Goal: Task Accomplishment & Management: Manage account settings

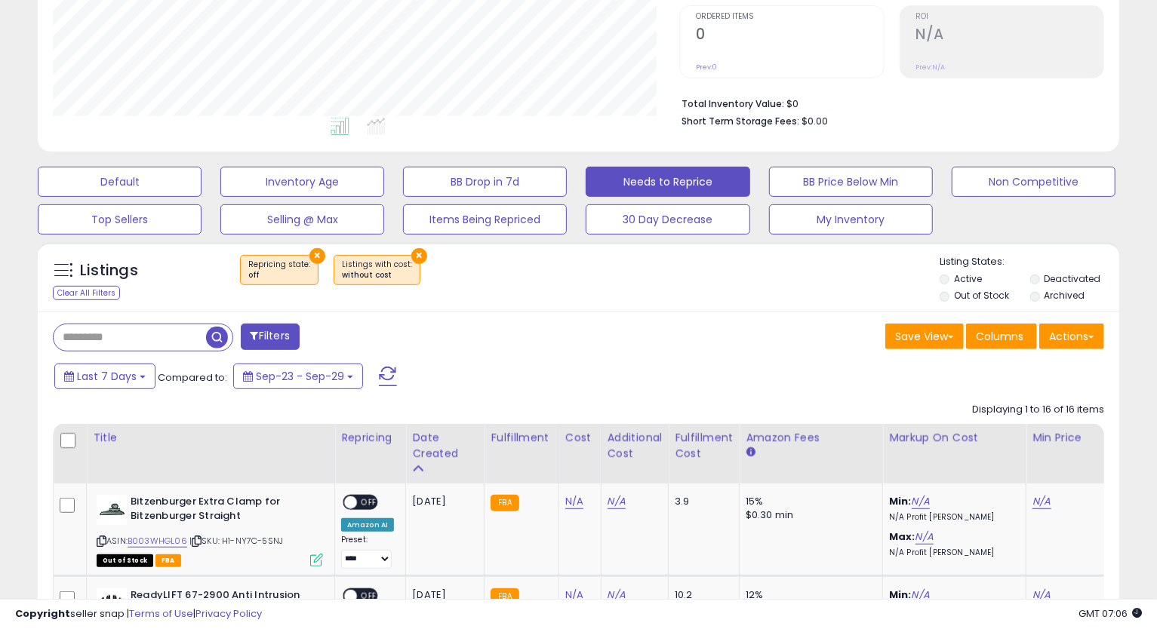
scroll to position [309, 626]
click at [821, 227] on button "My Inventory" at bounding box center [851, 219] width 164 height 30
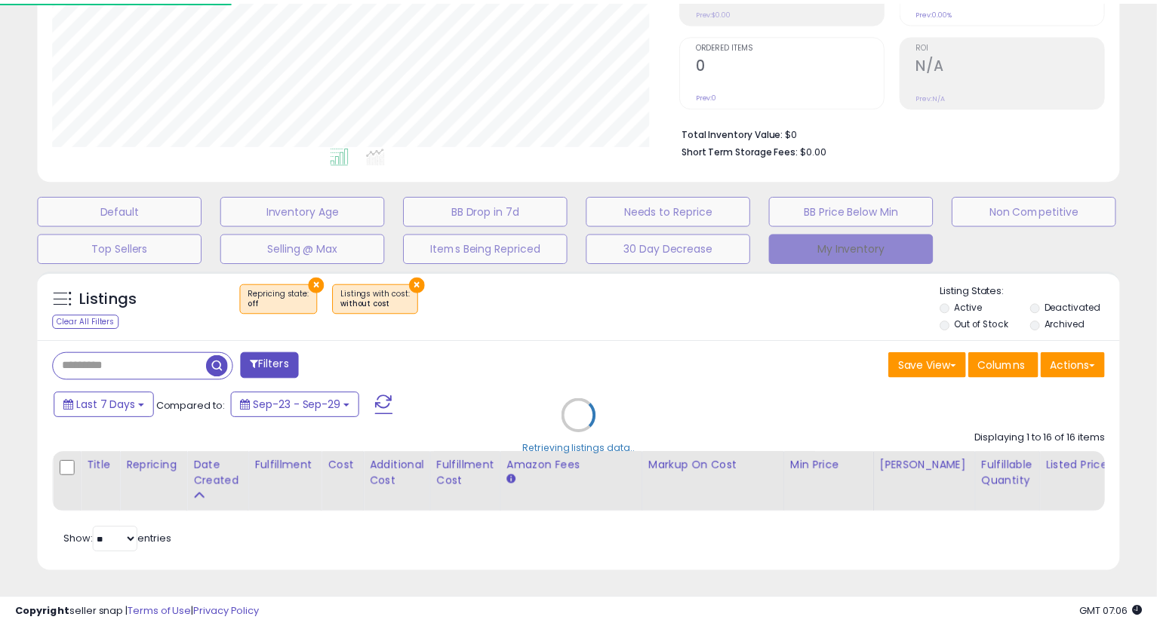
scroll to position [309, 634]
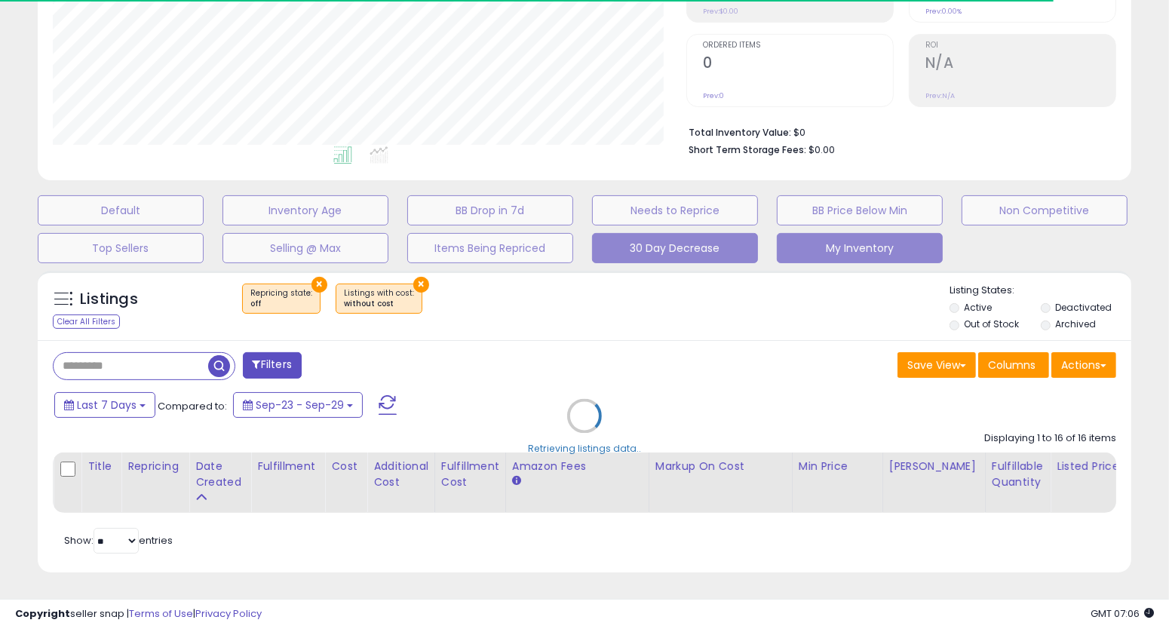
select select "**"
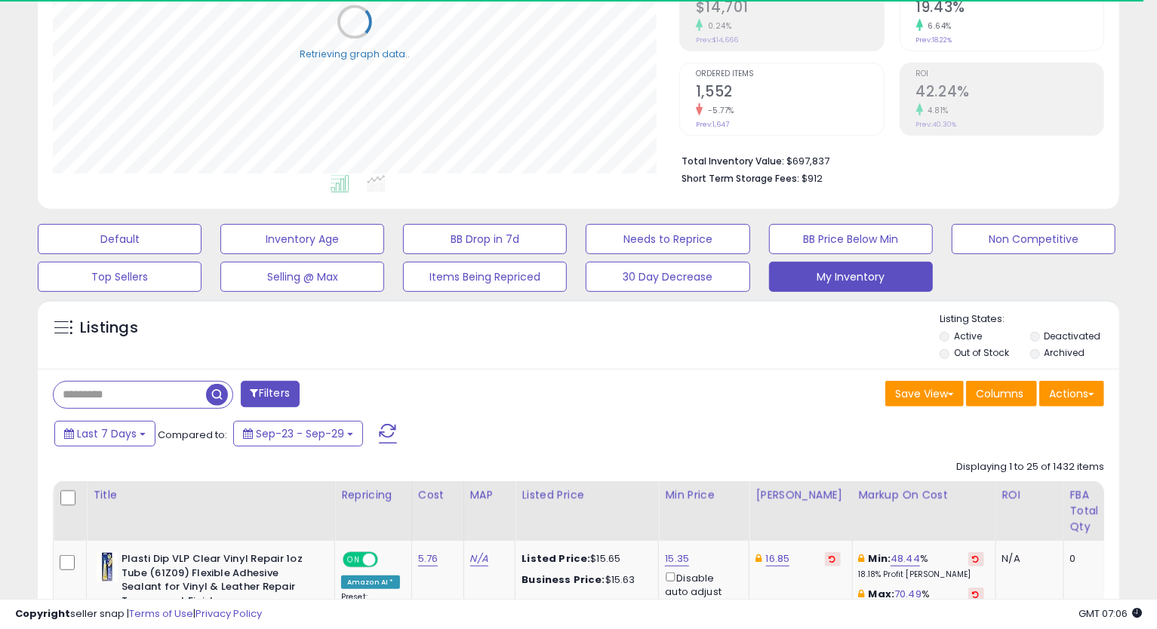
scroll to position [419, 0]
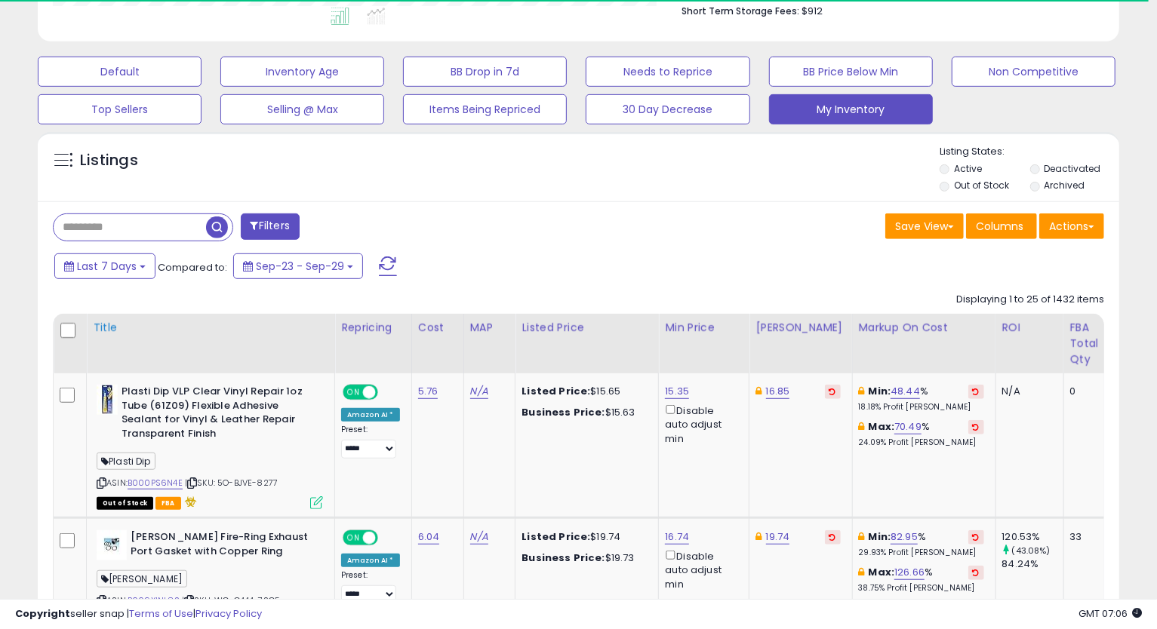
click at [114, 333] on div "Title" at bounding box center [210, 328] width 235 height 16
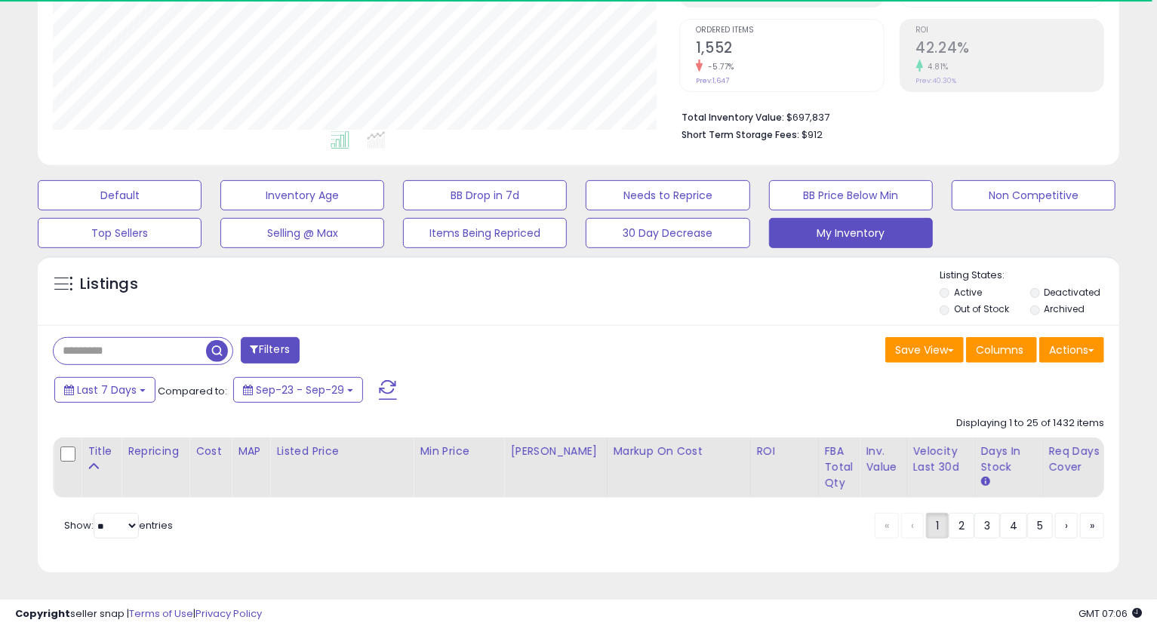
scroll to position [309, 626]
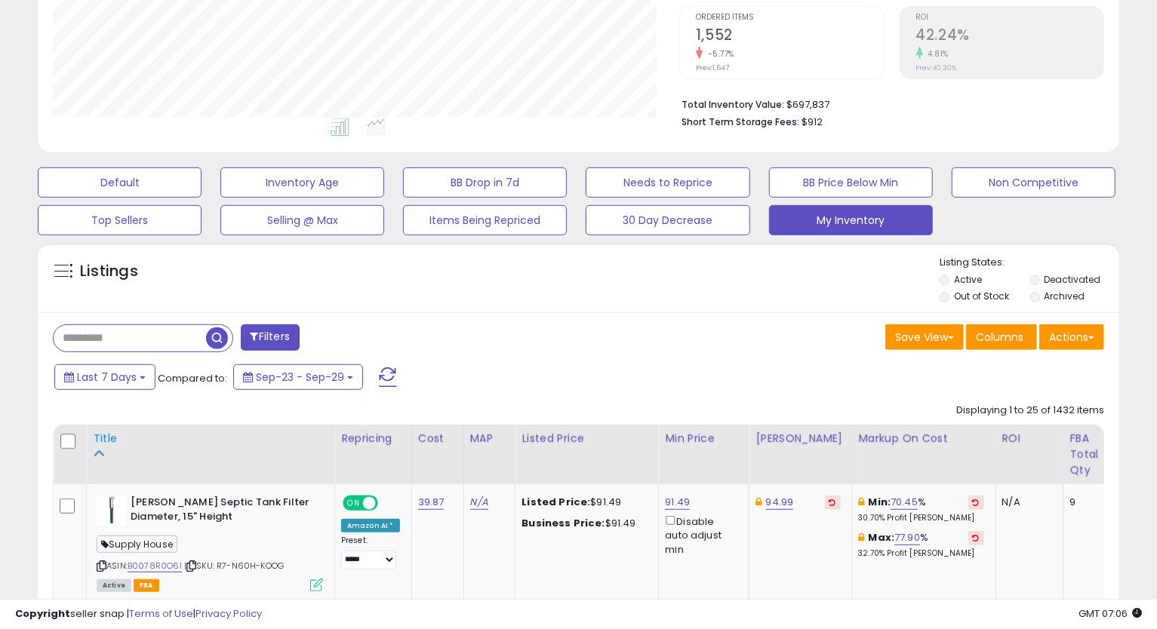
click at [116, 438] on div "Title" at bounding box center [210, 439] width 235 height 16
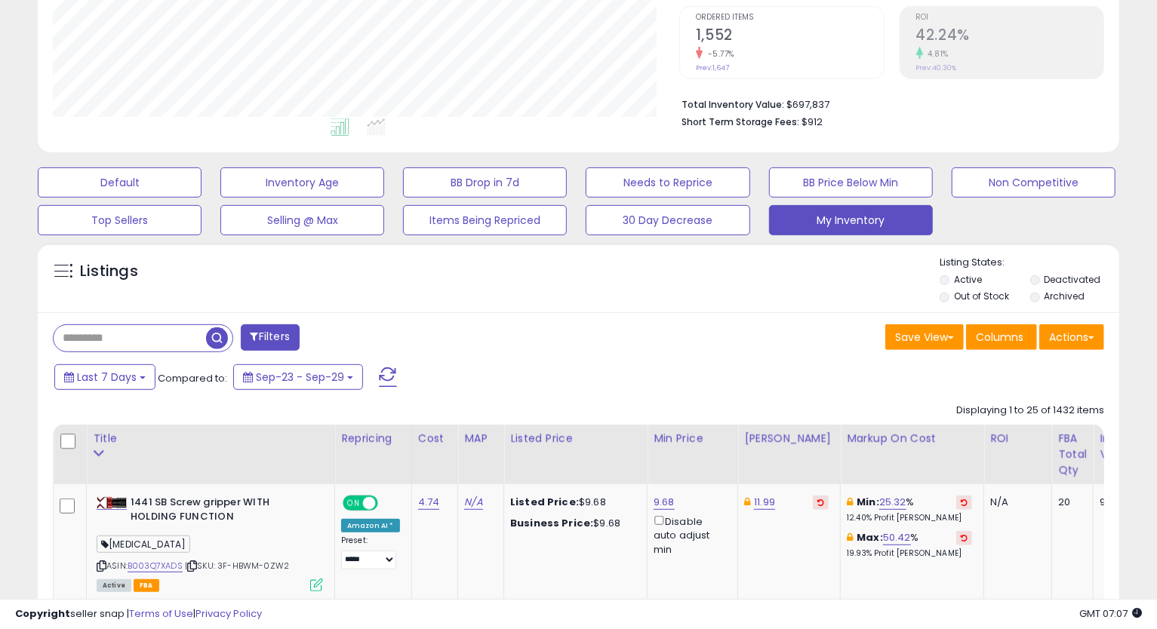
scroll to position [3442, 0]
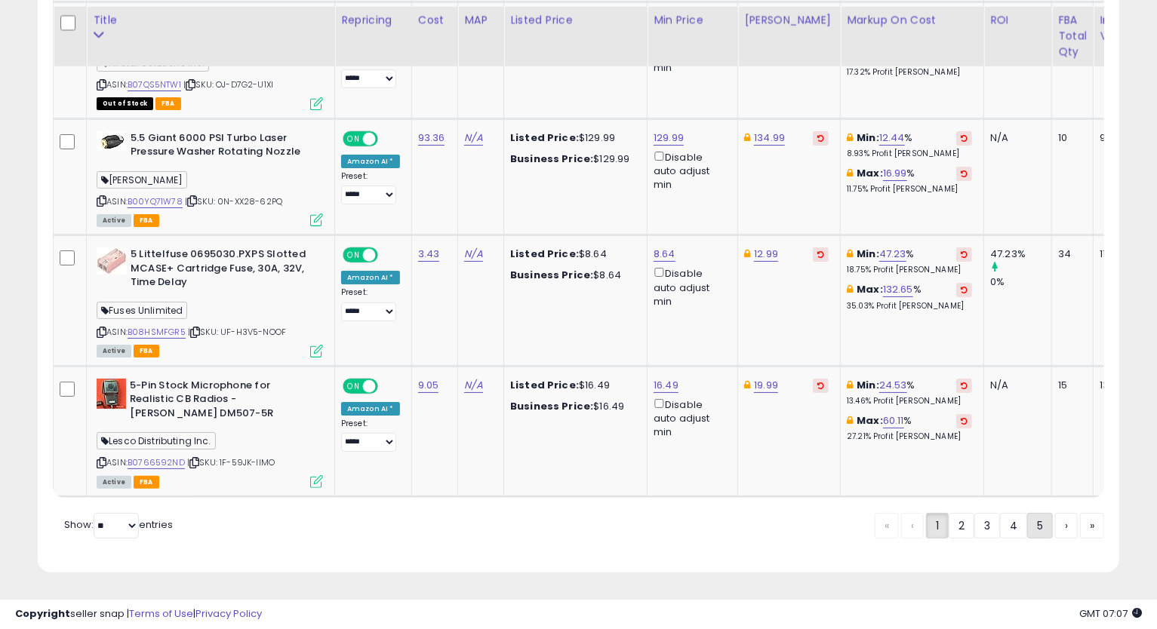
click at [1040, 528] on link "5" at bounding box center [1040, 526] width 26 height 26
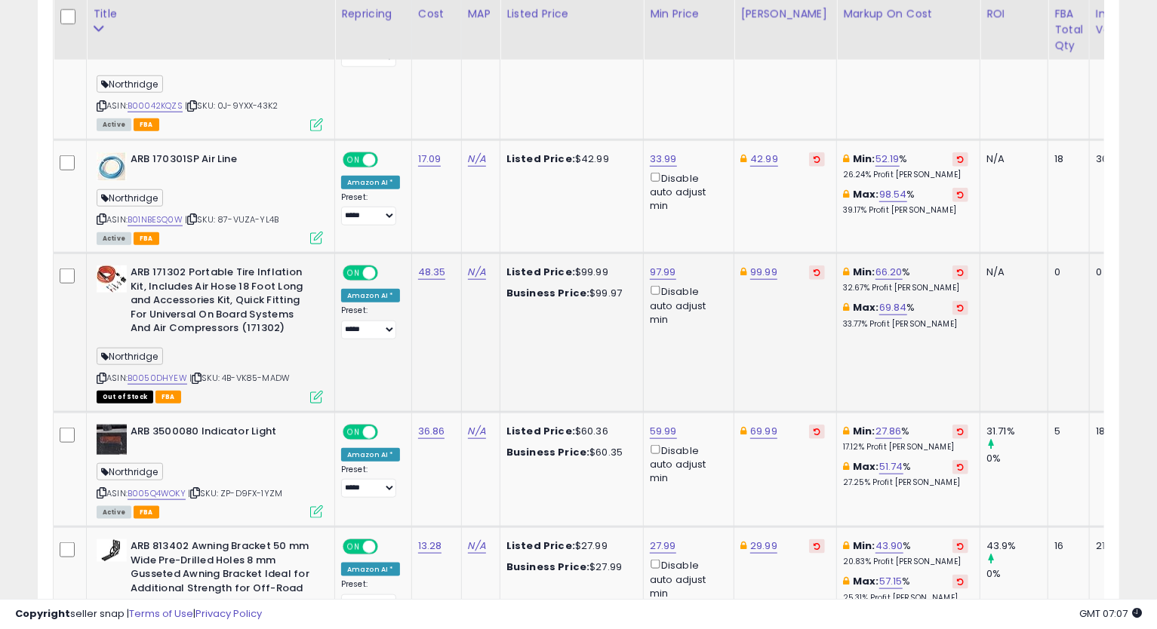
scroll to position [894, 0]
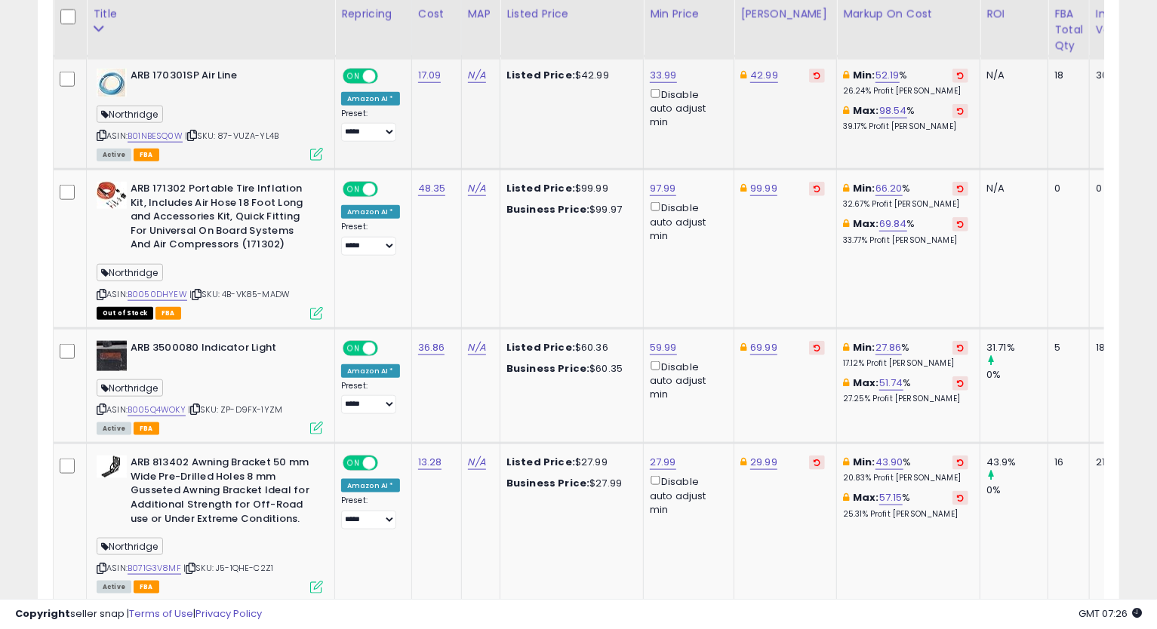
click at [104, 134] on icon at bounding box center [102, 135] width 10 height 8
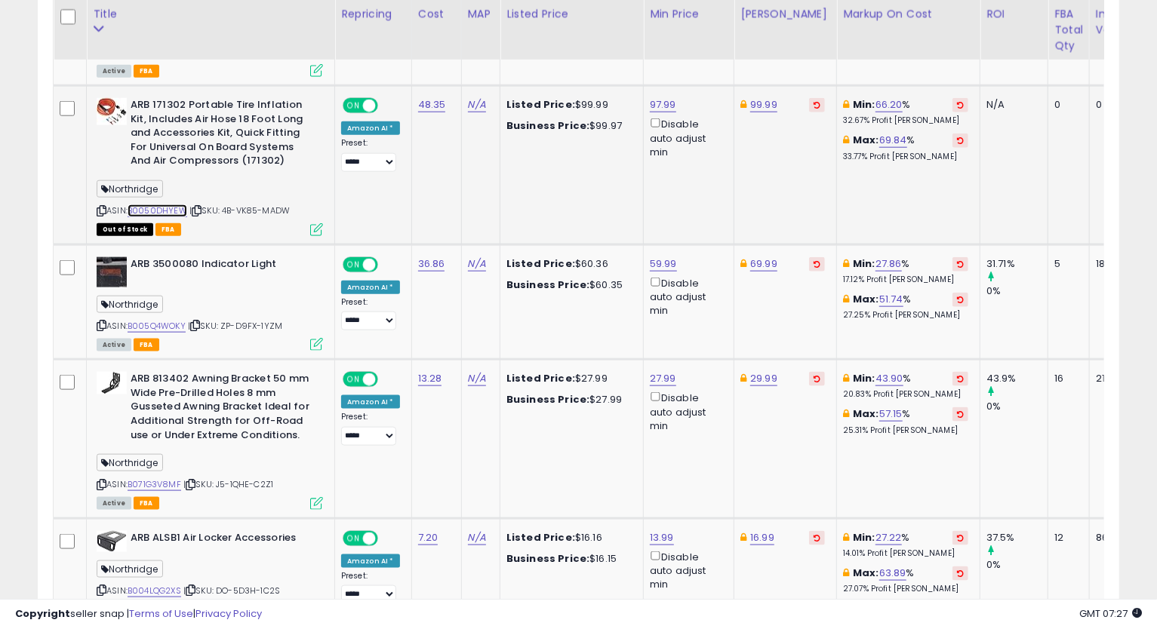
click at [158, 206] on link "B0050DHYEW" at bounding box center [158, 210] width 60 height 13
click at [666, 99] on link "97.99" at bounding box center [663, 104] width 26 height 15
type input "*****"
click button "submit" at bounding box center [700, 52] width 26 height 23
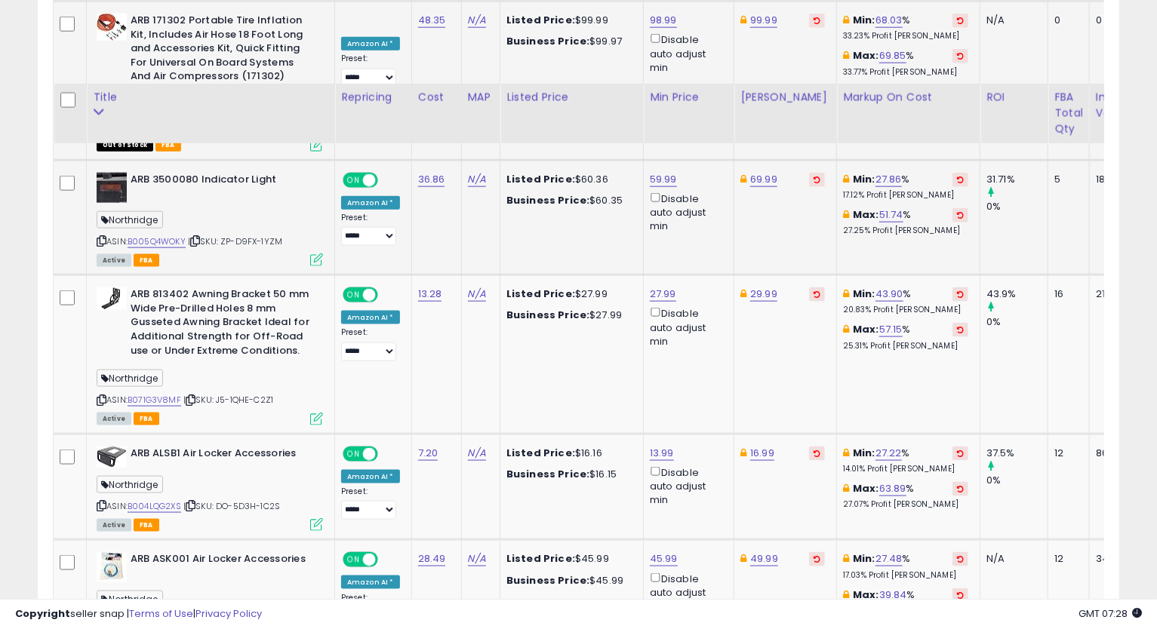
scroll to position [1146, 0]
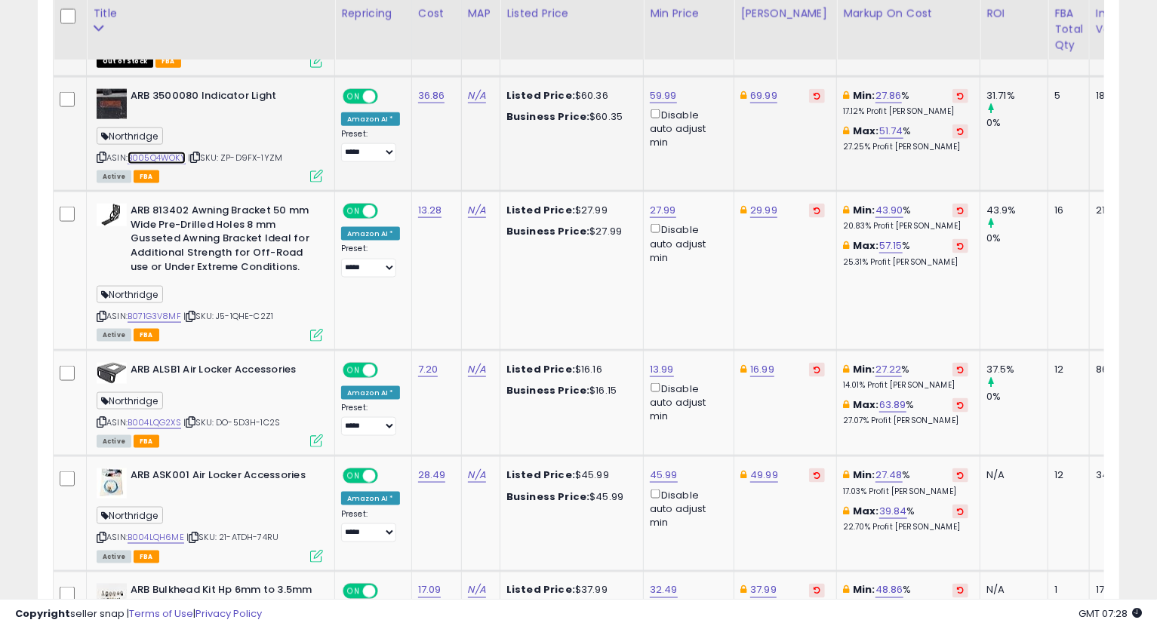
click at [176, 156] on link "B005Q4WOKY" at bounding box center [157, 158] width 58 height 13
click at [100, 159] on icon at bounding box center [102, 157] width 10 height 8
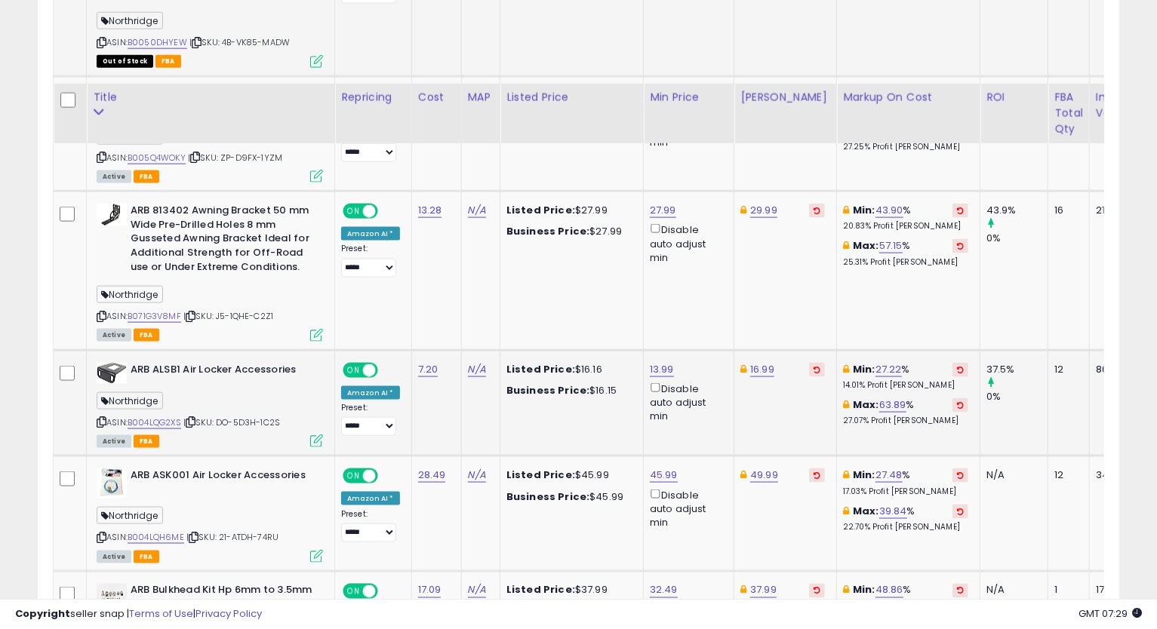
scroll to position [1230, 0]
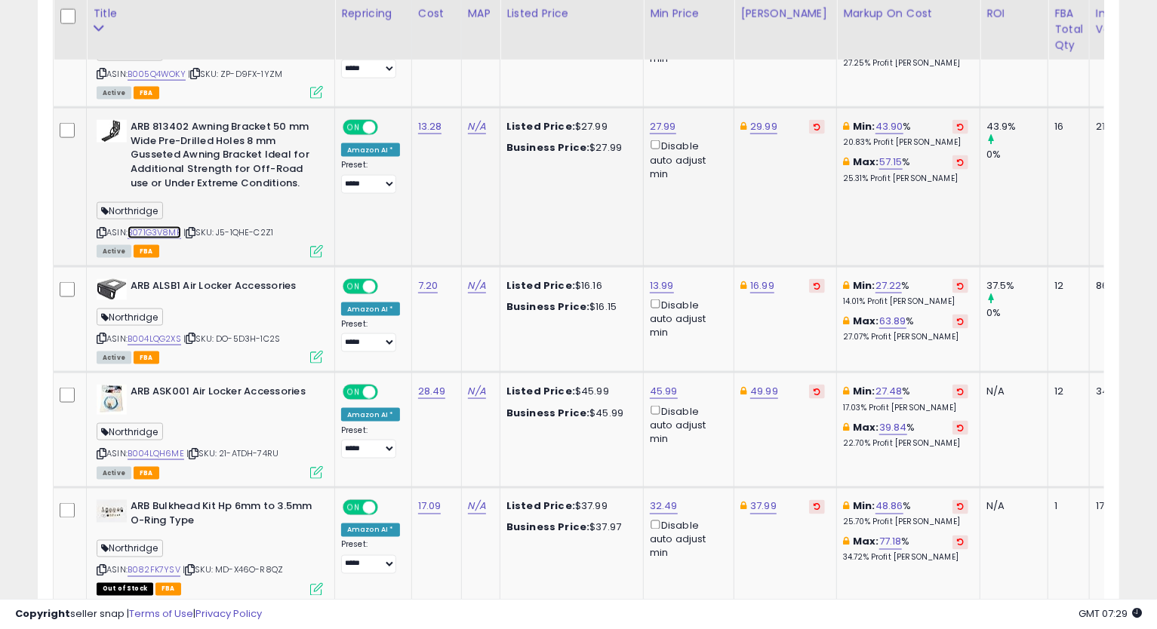
click at [166, 234] on link "B071G3V8MF" at bounding box center [155, 232] width 54 height 13
click at [97, 229] on icon at bounding box center [102, 233] width 10 height 8
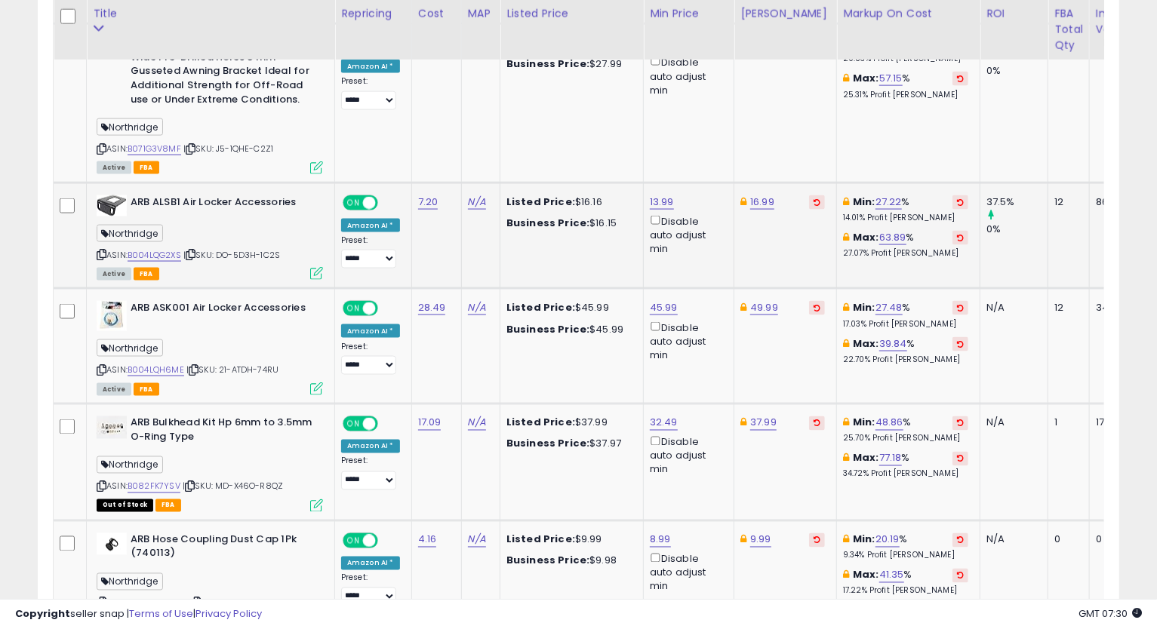
scroll to position [1397, 0]
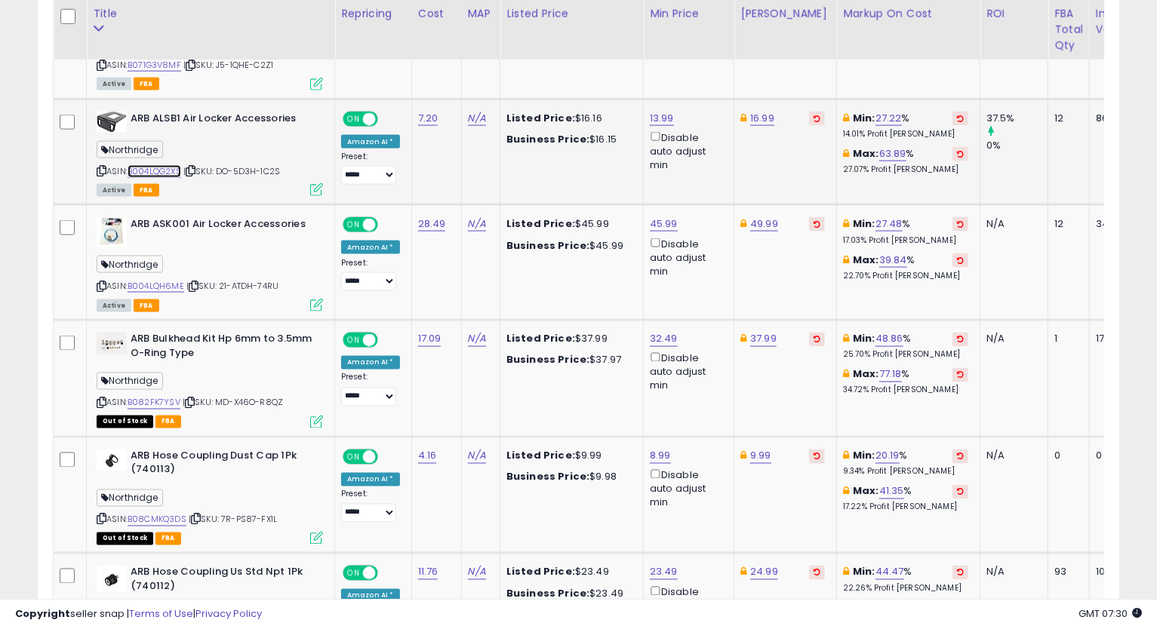
click at [164, 165] on link "B004LQG2XS" at bounding box center [155, 171] width 54 height 13
click at [100, 168] on icon at bounding box center [102, 171] width 10 height 8
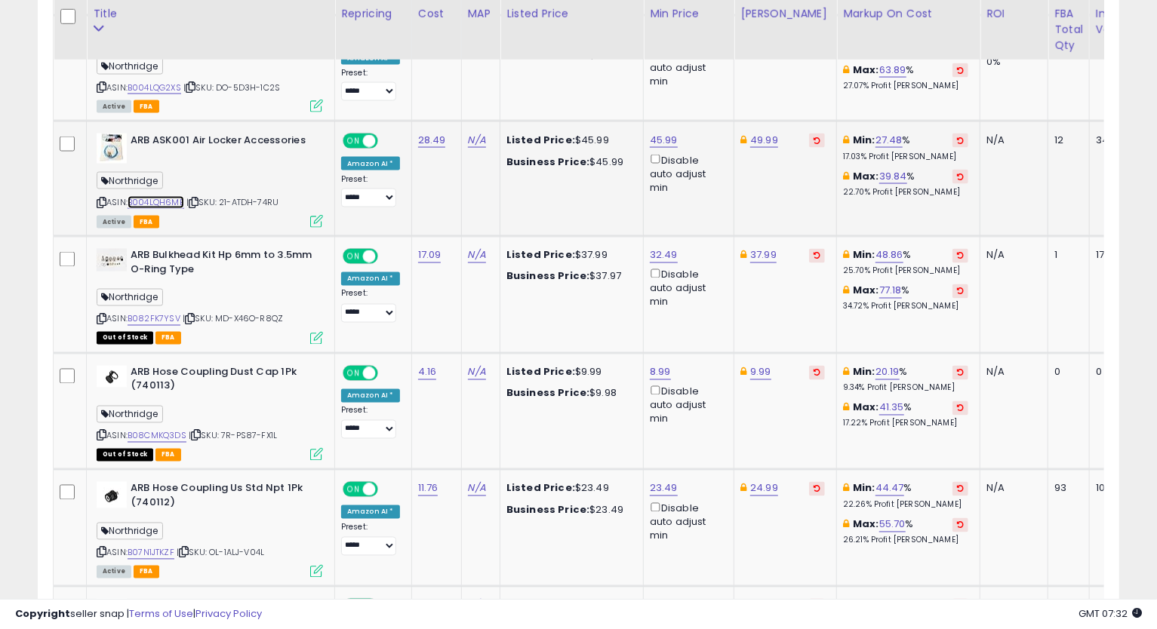
click at [163, 203] on link "B004LQH6ME" at bounding box center [156, 202] width 57 height 13
click at [102, 203] on icon at bounding box center [102, 202] width 10 height 8
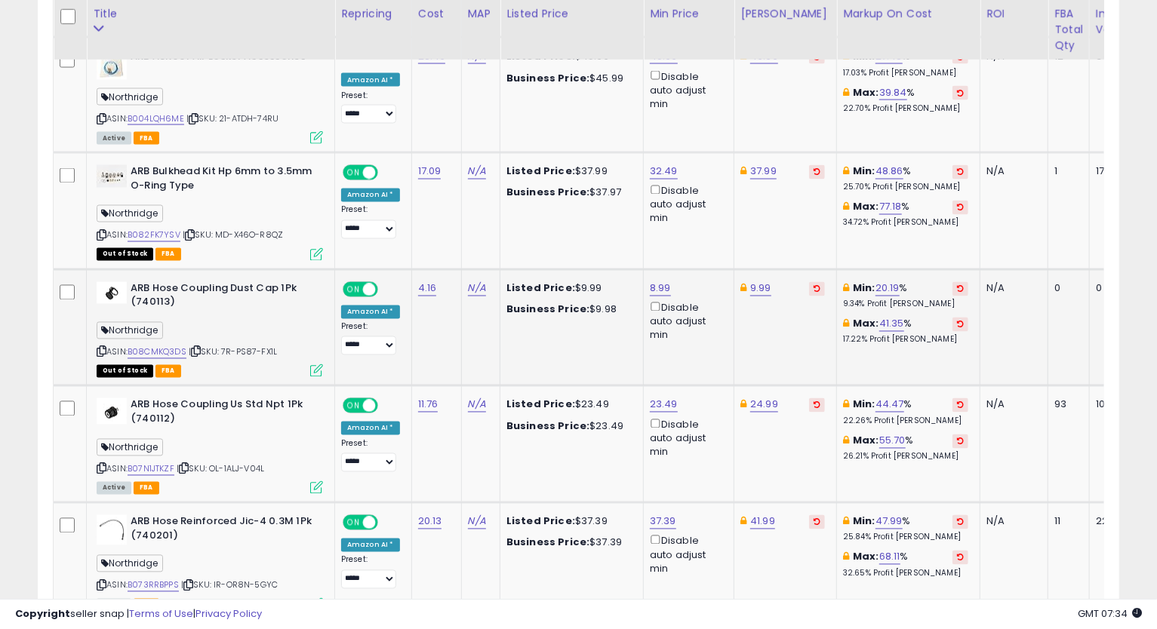
scroll to position [1649, 0]
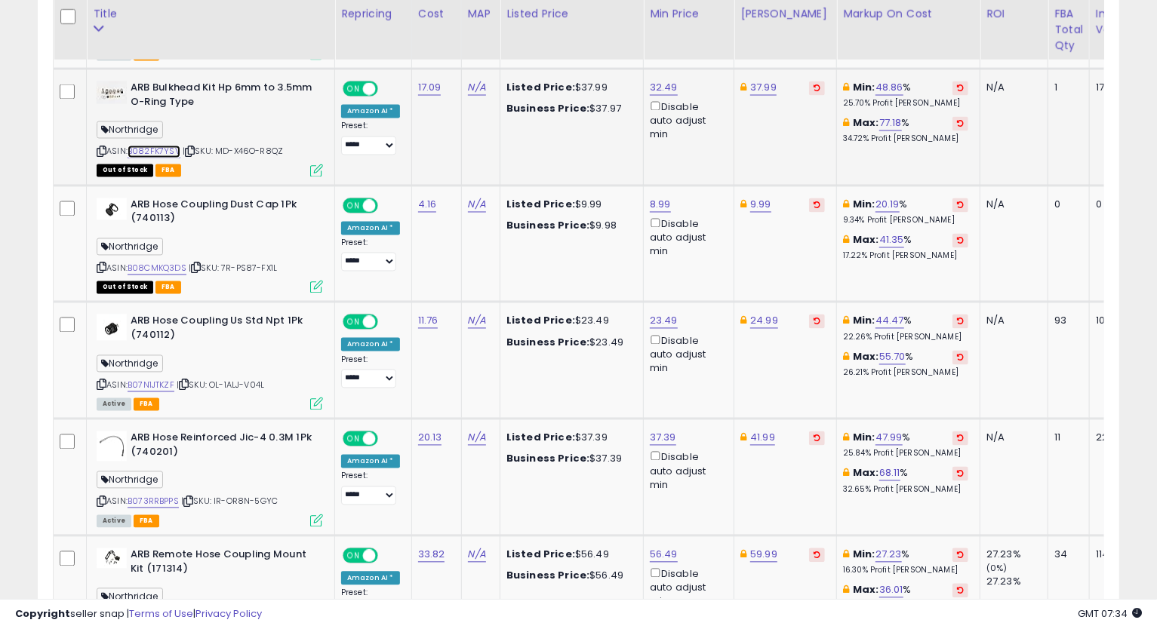
click at [159, 146] on link "B082FK7YSV" at bounding box center [154, 152] width 53 height 13
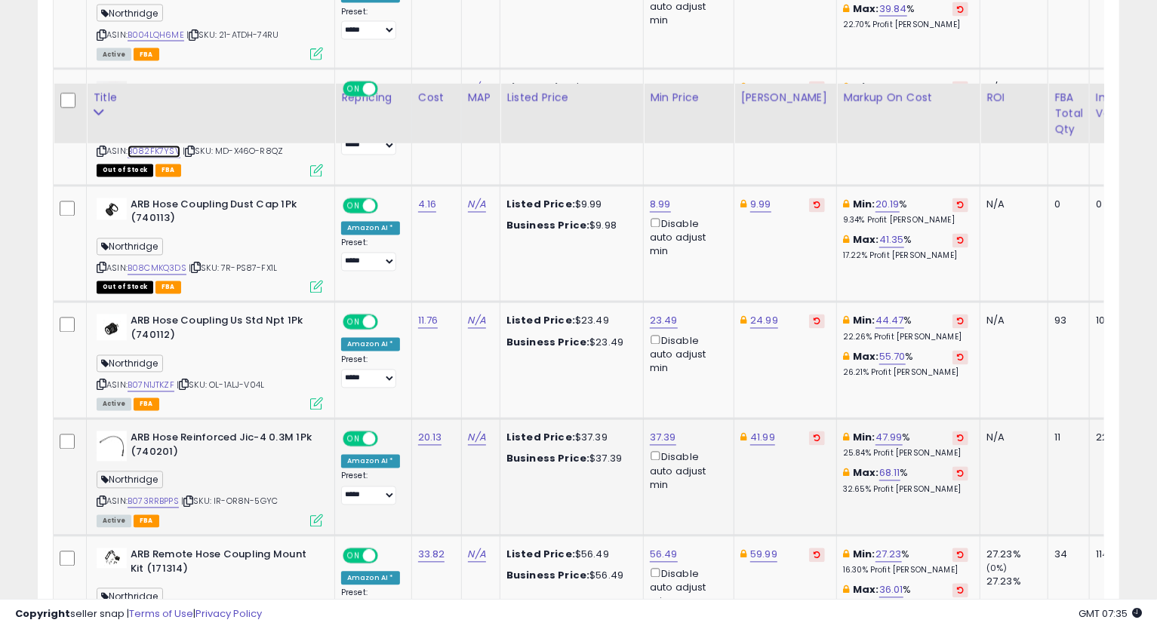
scroll to position [1732, 0]
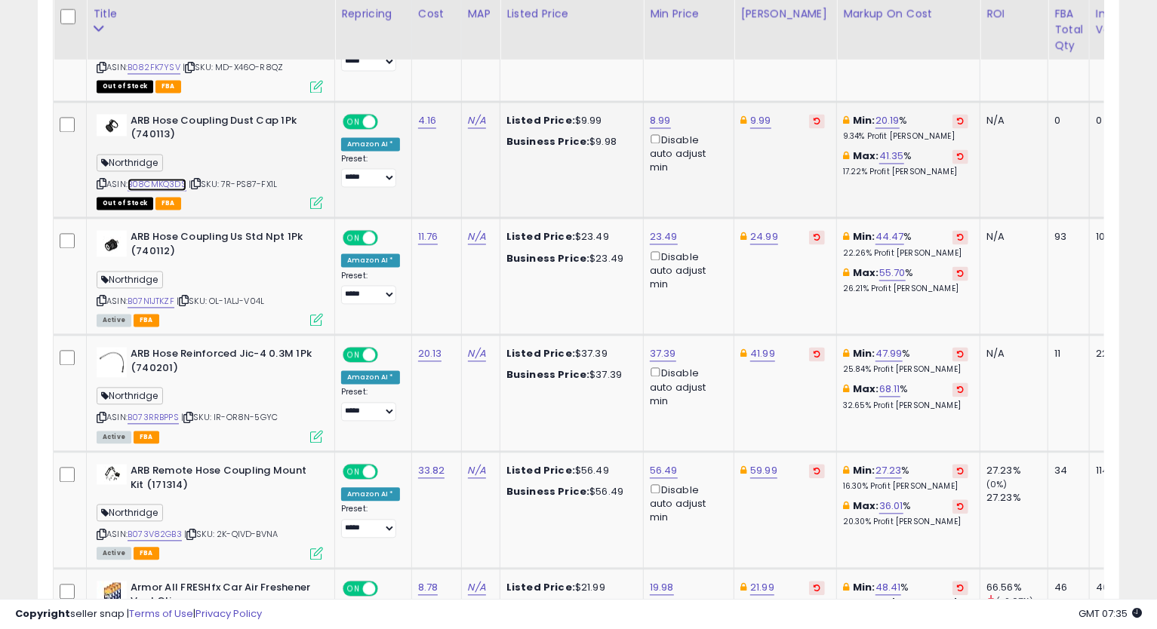
click at [169, 183] on link "B08CMKQ3DS" at bounding box center [157, 185] width 59 height 13
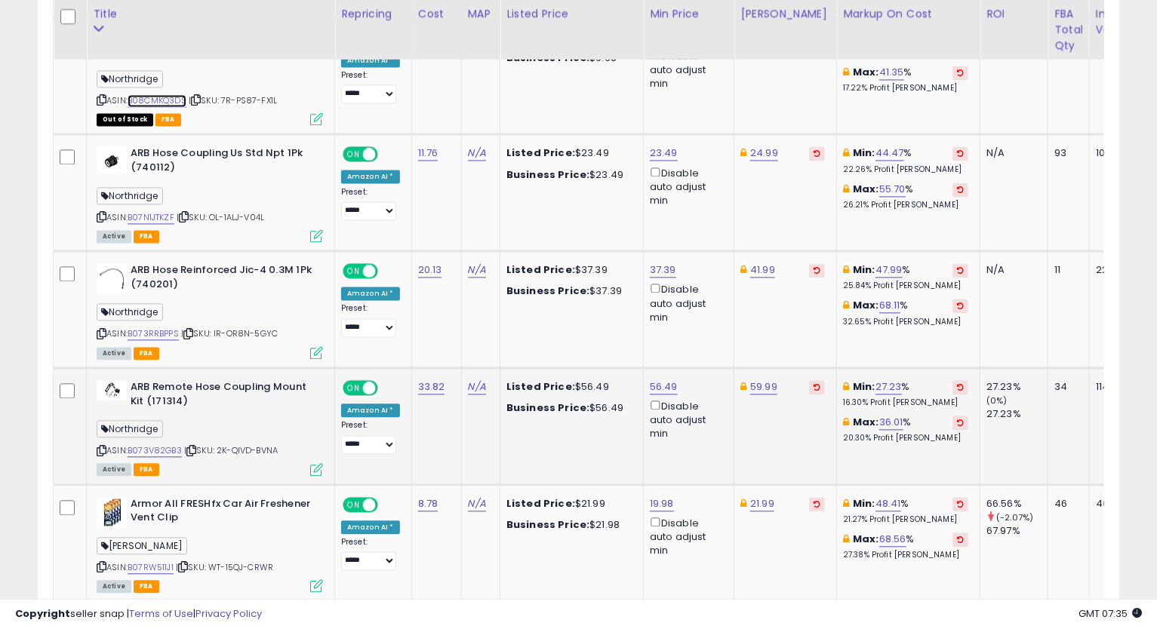
scroll to position [1901, 0]
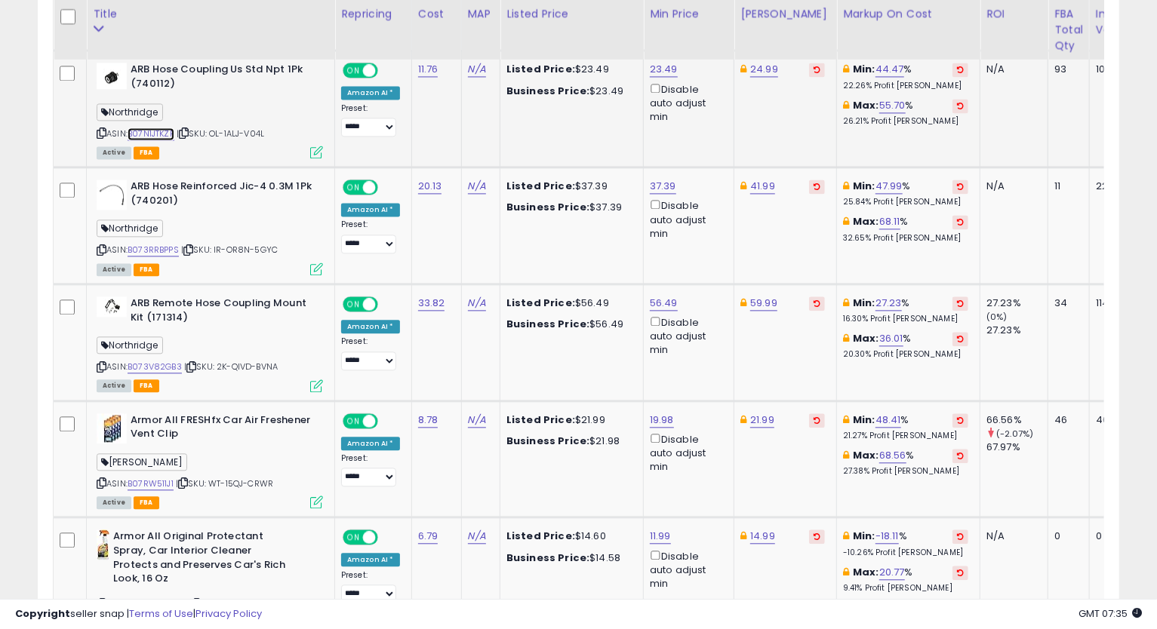
click at [164, 134] on link "B07N1JTKZF" at bounding box center [151, 134] width 47 height 13
click at [97, 123] on div "ASIN: B07N1JTKZF | SKU: OL-1ALJ-V04L Active FBA" at bounding box center [210, 110] width 226 height 94
click at [98, 129] on icon at bounding box center [102, 133] width 10 height 8
click at [650, 71] on link "23.49" at bounding box center [664, 69] width 28 height 15
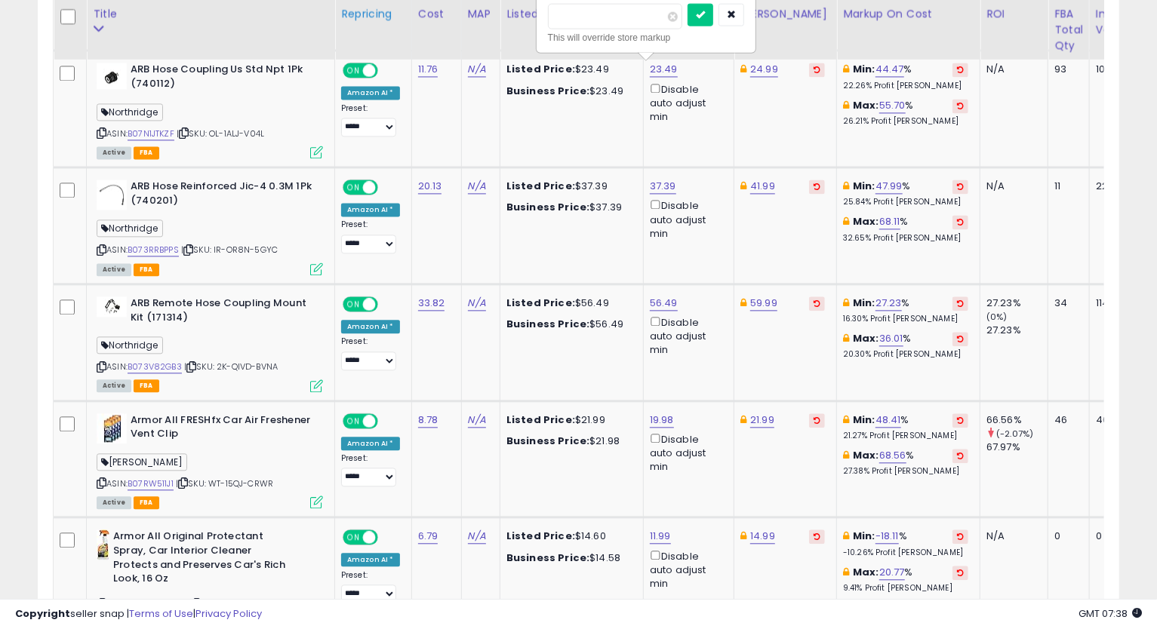
drag, startPoint x: 604, startPoint y: 13, endPoint x: 395, endPoint y: 51, distance: 212.4
click at [399, 18] on table "Title Repricing" at bounding box center [734, 468] width 1363 height 3272
type input "****"
type input "*****"
click button "submit" at bounding box center [700, 14] width 26 height 23
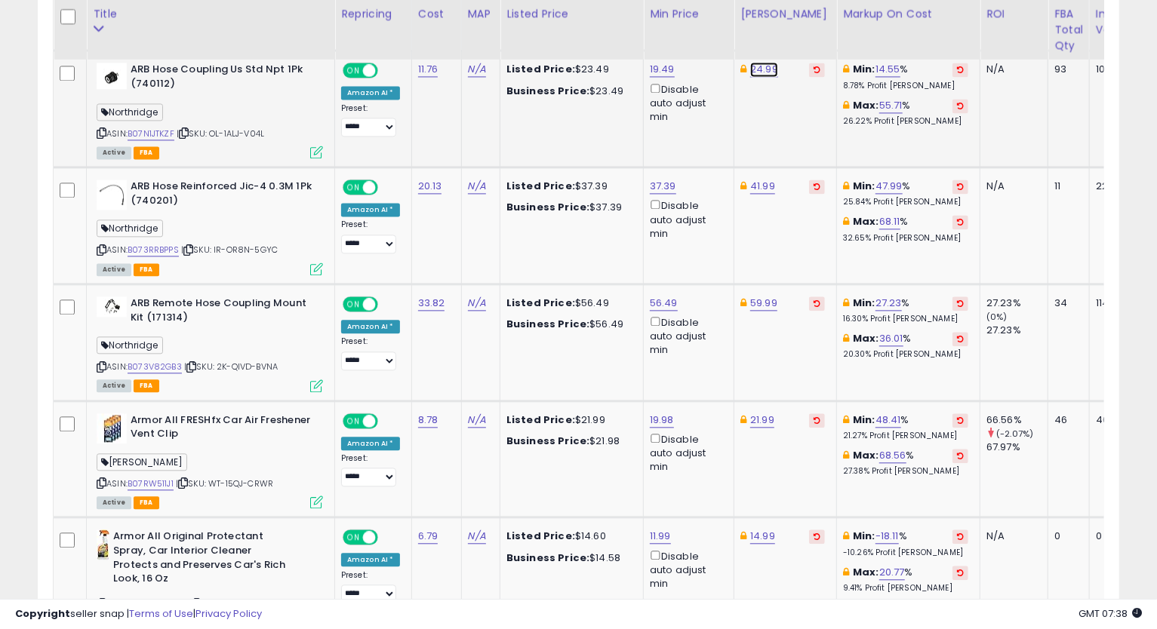
click at [750, 72] on link "24.99" at bounding box center [764, 69] width 28 height 15
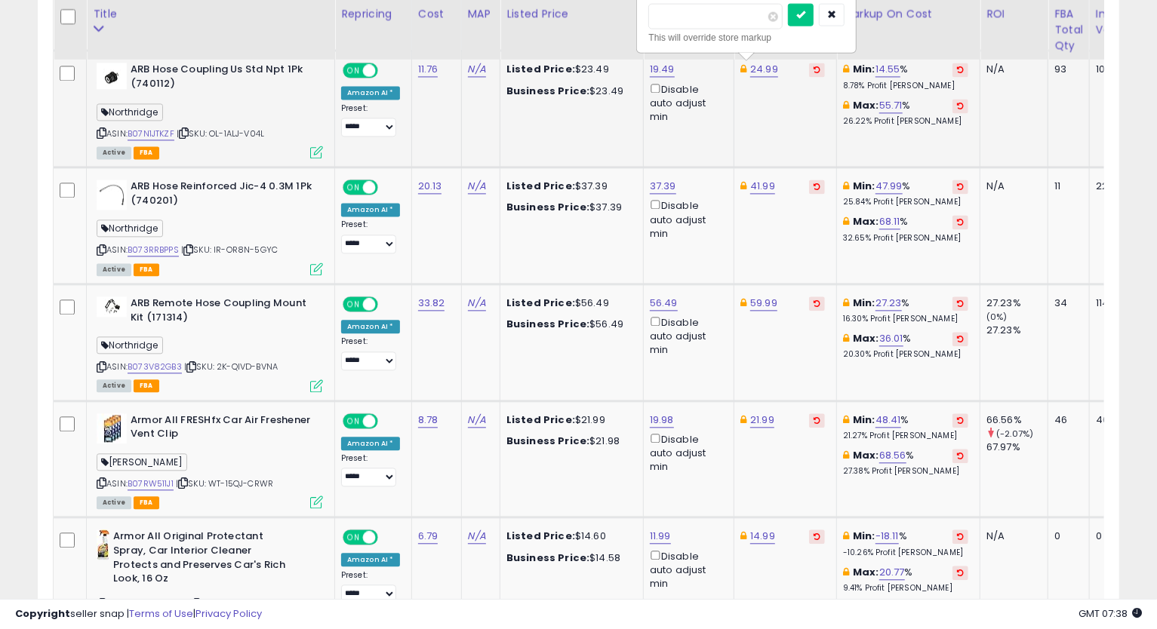
type input "*****"
click button "submit" at bounding box center [801, 14] width 26 height 23
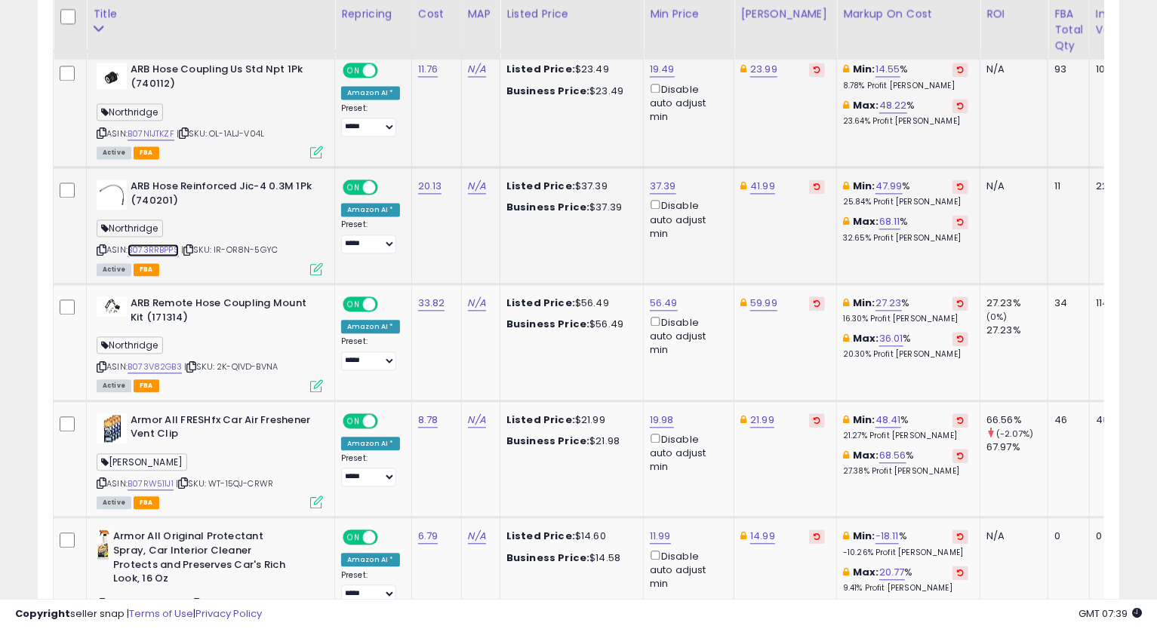
click at [162, 253] on link "B073RRBPPS" at bounding box center [153, 250] width 51 height 13
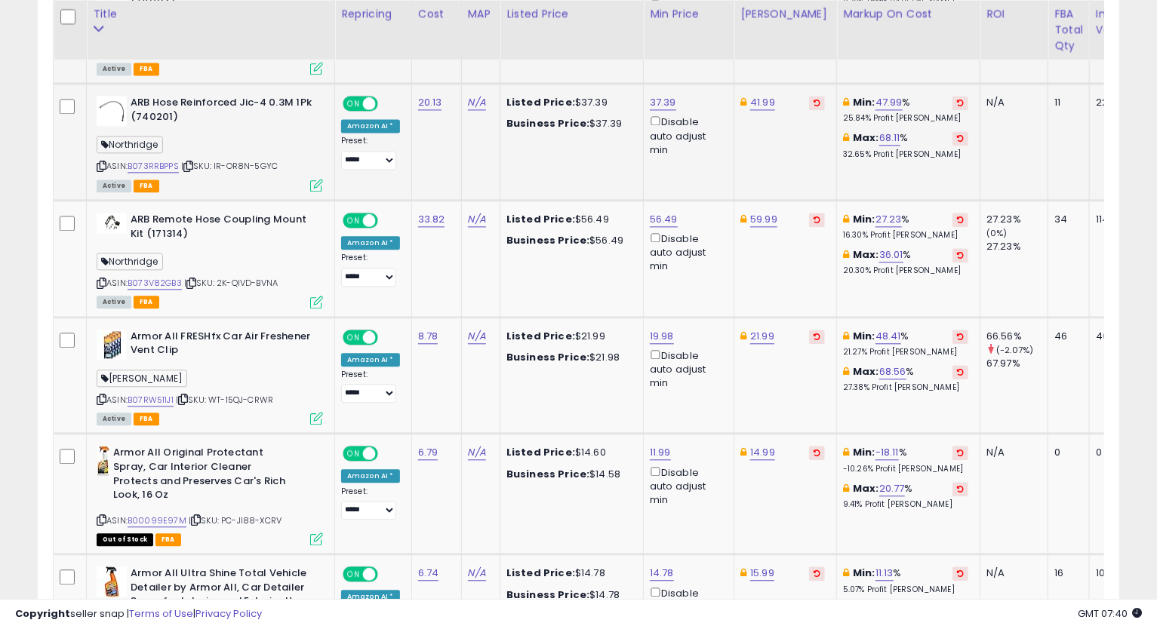
click at [101, 162] on icon at bounding box center [102, 166] width 10 height 8
click at [656, 95] on link "37.39" at bounding box center [663, 102] width 26 height 15
drag, startPoint x: 630, startPoint y: 50, endPoint x: 489, endPoint y: 81, distance: 144.6
click at [503, 48] on table "Title Repricing" at bounding box center [734, 384] width 1363 height 3272
type input "*****"
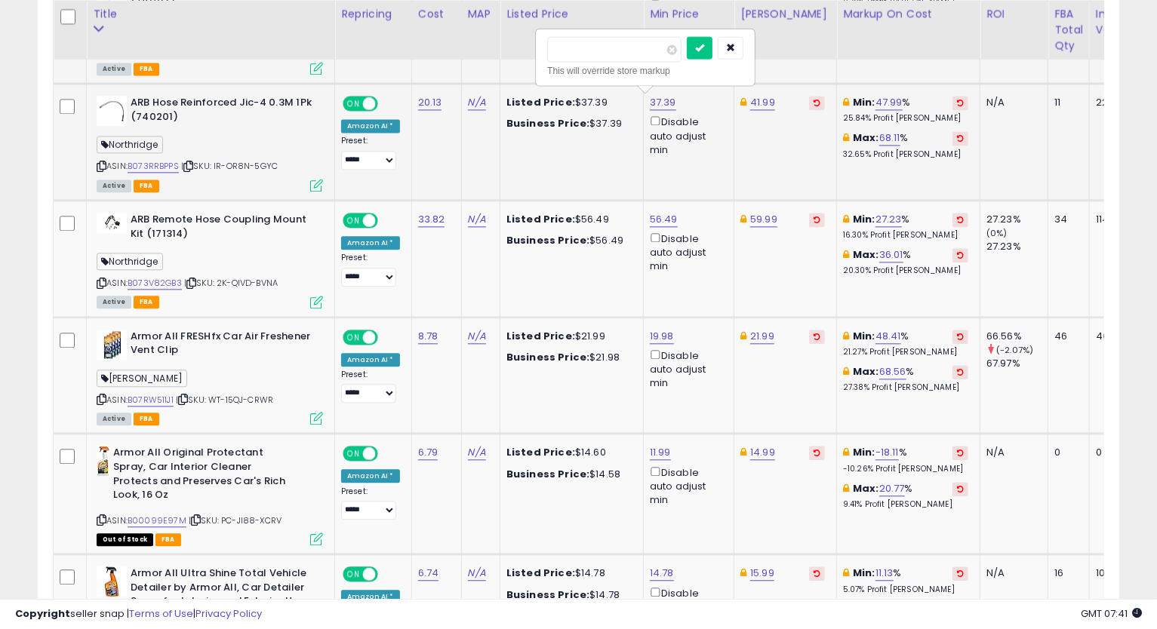
click button "submit" at bounding box center [700, 47] width 26 height 23
click at [750, 99] on link "41.99" at bounding box center [762, 102] width 25 height 15
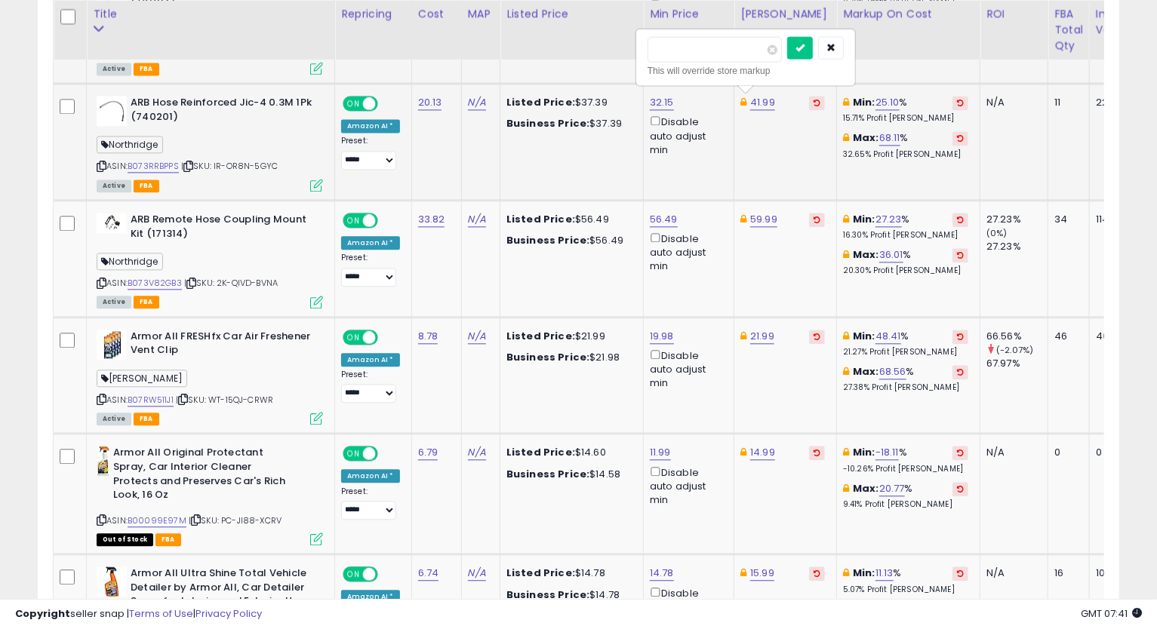
type input "*"
type input "*****"
click button "submit" at bounding box center [800, 47] width 26 height 23
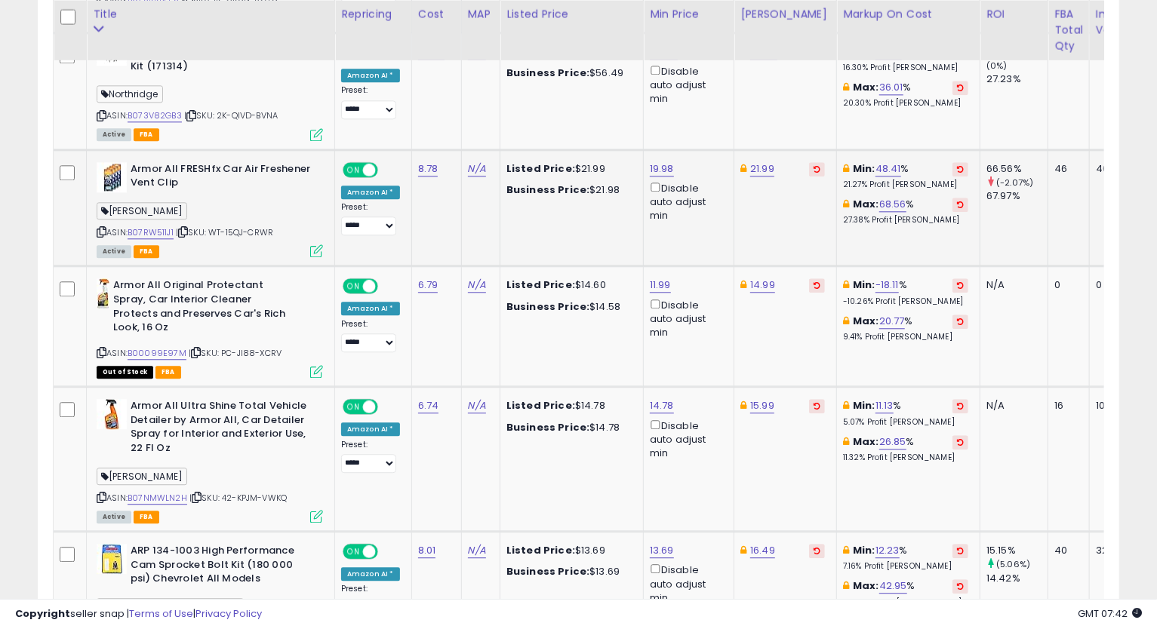
scroll to position [2068, 0]
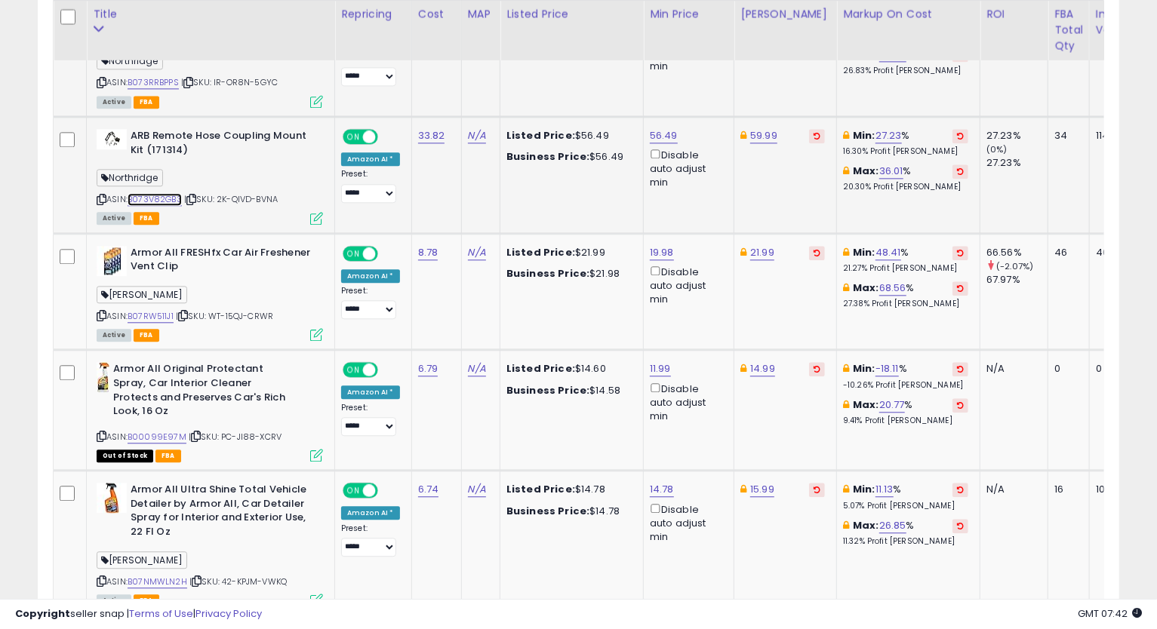
click at [161, 199] on link "B073V82GB3" at bounding box center [155, 199] width 54 height 13
